Goal: Communication & Community: Answer question/provide support

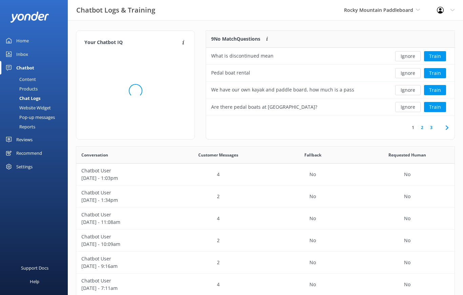
scroll to position [85, 248]
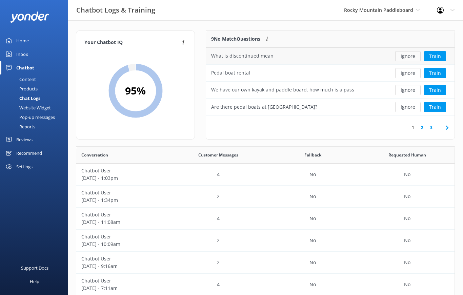
click at [408, 55] on button "Ignore" at bounding box center [407, 56] width 25 height 10
click at [411, 58] on button "Ignore" at bounding box center [407, 56] width 25 height 10
click at [409, 58] on button "Ignore" at bounding box center [407, 56] width 25 height 10
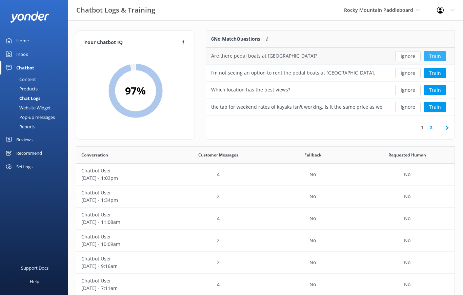
click at [439, 57] on button "Train" at bounding box center [435, 56] width 22 height 10
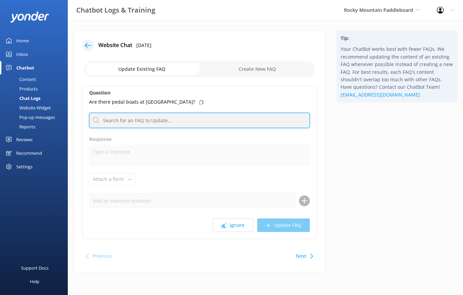
click at [202, 124] on input "text" at bounding box center [199, 120] width 221 height 15
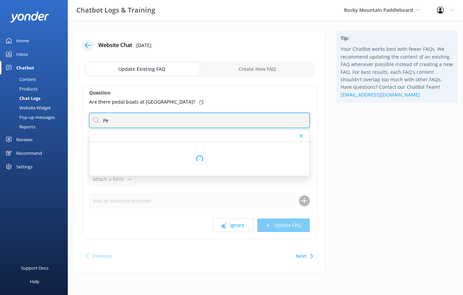
type input "P"
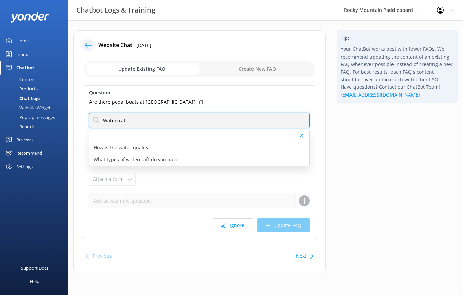
type input "Watercraft"
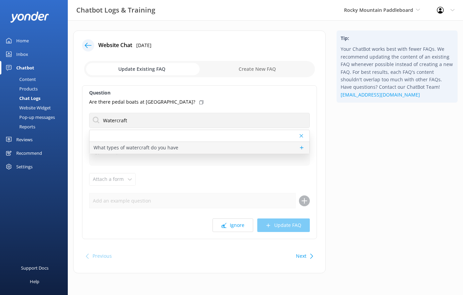
click at [104, 148] on p "What types of watercraft do you have" at bounding box center [136, 147] width 85 height 7
type textarea "We have canoes, kayaks, and paddleboards. Please check out the location pages f…"
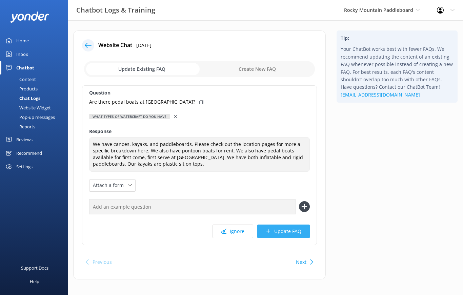
click at [290, 232] on button "Update FAQ" at bounding box center [283, 232] width 53 height 14
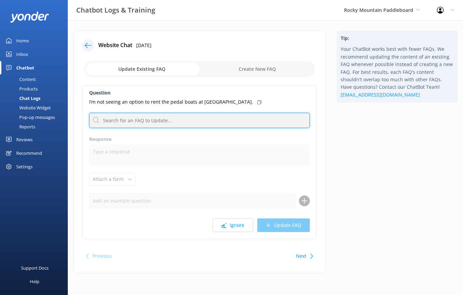
click at [264, 120] on input "text" at bounding box center [199, 120] width 221 height 15
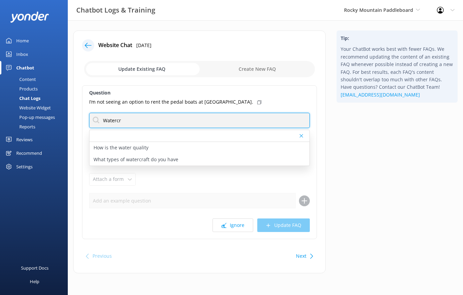
type input "Watercra"
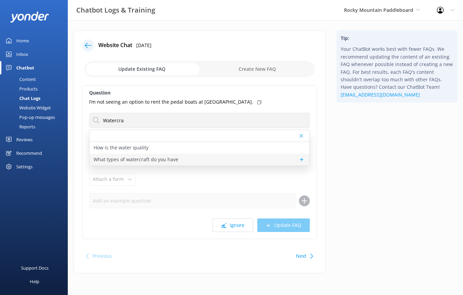
click at [113, 159] on p "What types of watercraft do you have" at bounding box center [136, 159] width 85 height 7
type textarea "We have canoes, kayaks, and paddleboards. Please check out the location pages f…"
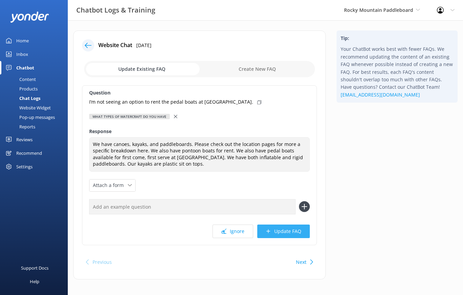
click at [288, 233] on button "Update FAQ" at bounding box center [283, 232] width 53 height 14
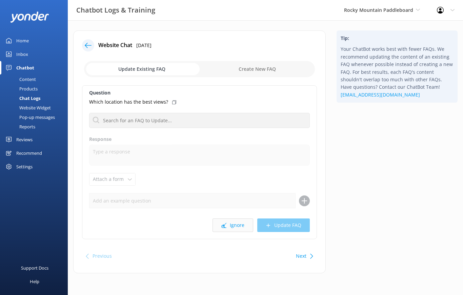
click at [237, 221] on button "Ignore" at bounding box center [233, 226] width 41 height 14
click at [241, 225] on button "Ignore" at bounding box center [233, 226] width 41 height 14
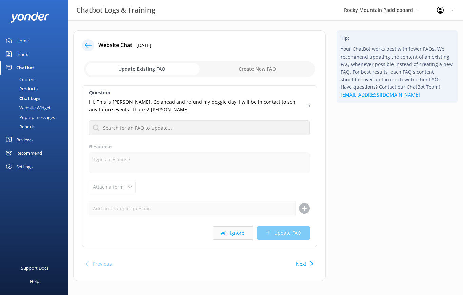
click at [237, 234] on button "Ignore" at bounding box center [233, 233] width 41 height 14
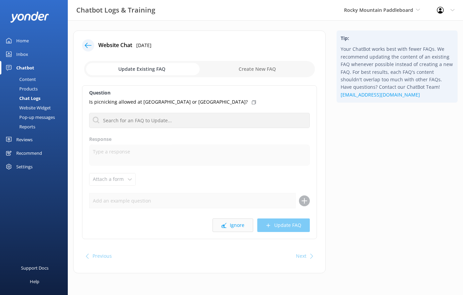
click at [240, 223] on button "Ignore" at bounding box center [233, 226] width 41 height 14
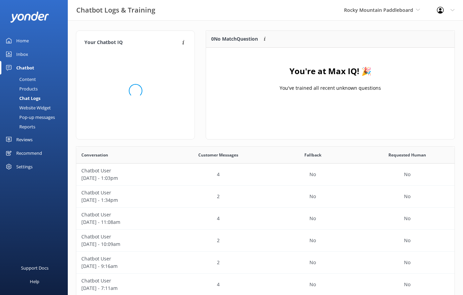
scroll to position [85, 248]
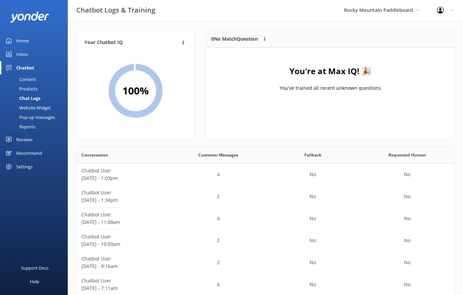
click at [30, 42] on link "Home" at bounding box center [34, 41] width 68 height 14
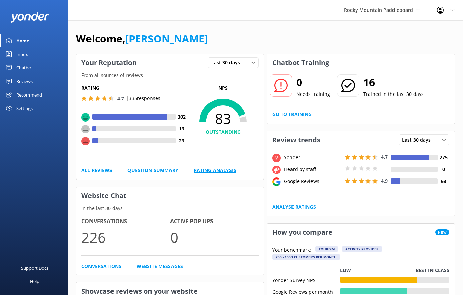
click at [215, 167] on link "Rating Analysis" at bounding box center [215, 170] width 43 height 7
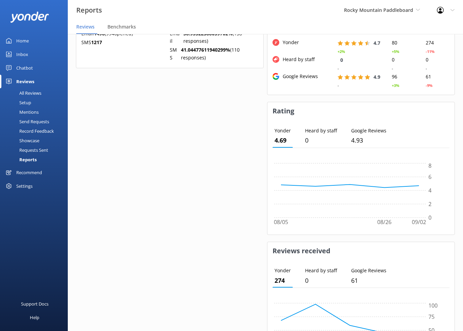
scroll to position [595, 0]
